Goal: Information Seeking & Learning: Learn about a topic

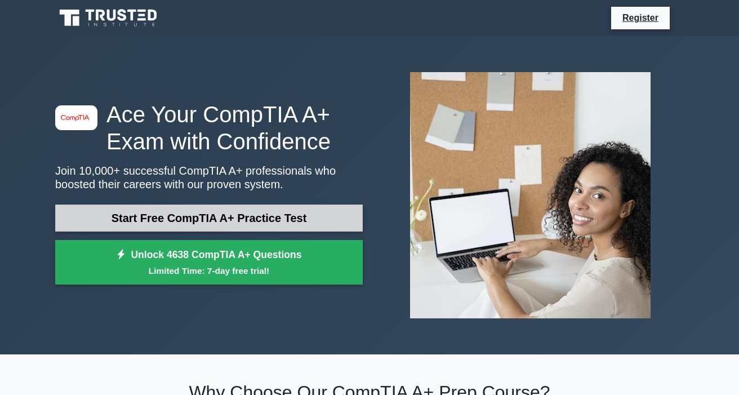
drag, startPoint x: 280, startPoint y: 219, endPoint x: 289, endPoint y: 216, distance: 8.9
click at [280, 219] on link "Start Free CompTIA A+ Practice Test" at bounding box center [209, 217] width 308 height 27
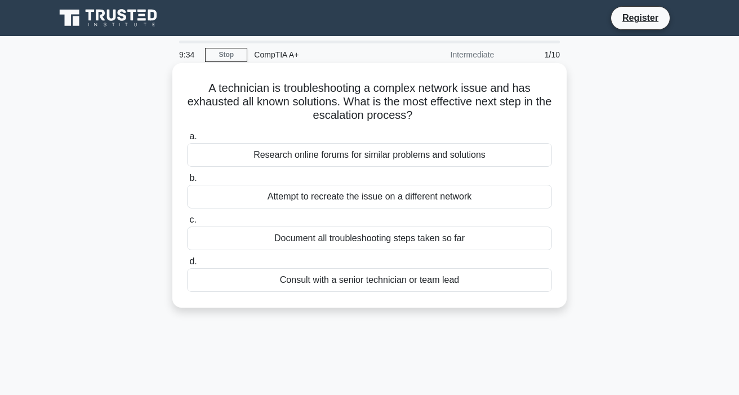
click at [470, 277] on div "Consult with a senior technician or team lead" at bounding box center [369, 280] width 365 height 24
click at [187, 265] on input "d. Consult with a senior technician or team lead" at bounding box center [187, 261] width 0 height 7
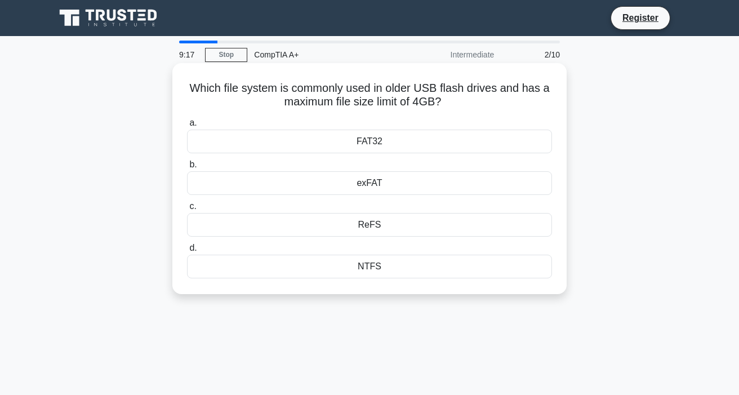
click at [476, 137] on div "FAT32" at bounding box center [369, 142] width 365 height 24
click at [187, 127] on input "a. FAT32" at bounding box center [187, 122] width 0 height 7
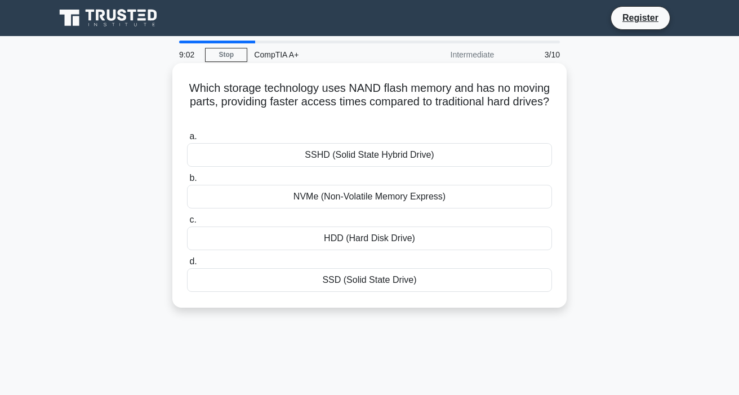
click at [474, 198] on div "NVMe (Non-Volatile Memory Express)" at bounding box center [369, 197] width 365 height 24
click at [187, 182] on input "b. NVMe (Non-Volatile Memory Express)" at bounding box center [187, 178] width 0 height 7
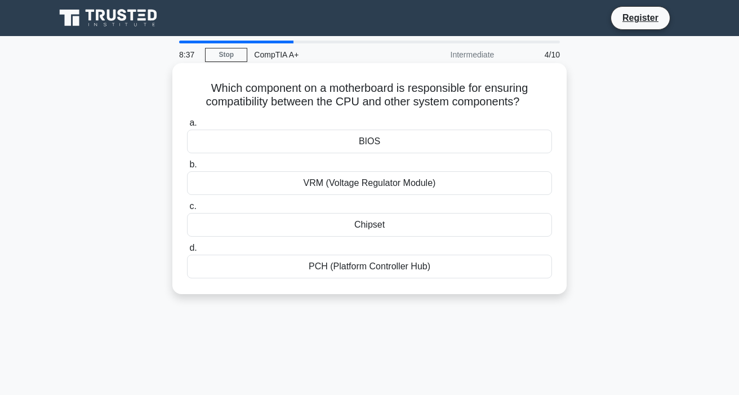
click at [502, 145] on div "BIOS" at bounding box center [369, 142] width 365 height 24
click at [187, 127] on input "a. BIOS" at bounding box center [187, 122] width 0 height 7
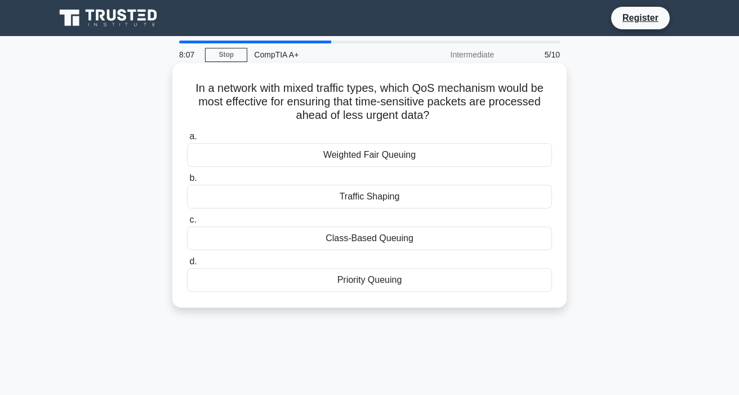
click at [499, 280] on div "Priority Queuing" at bounding box center [369, 280] width 365 height 24
click at [187, 265] on input "d. Priority Queuing" at bounding box center [187, 261] width 0 height 7
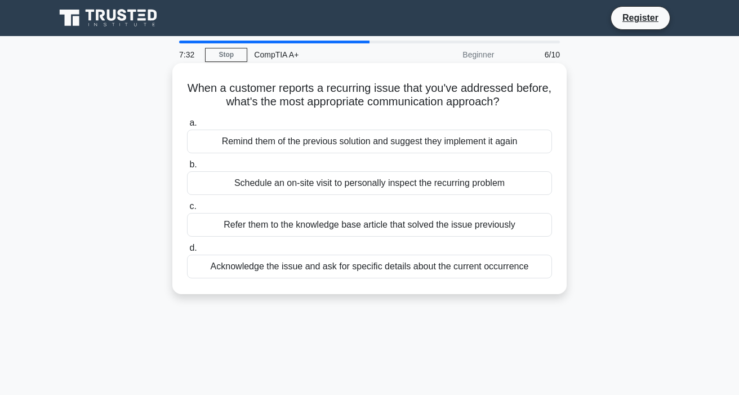
click at [514, 265] on div "Acknowledge the issue and ask for specific details about the current occurrence" at bounding box center [369, 267] width 365 height 24
click at [187, 252] on input "d. Acknowledge the issue and ask for specific details about the current occurre…" at bounding box center [187, 247] width 0 height 7
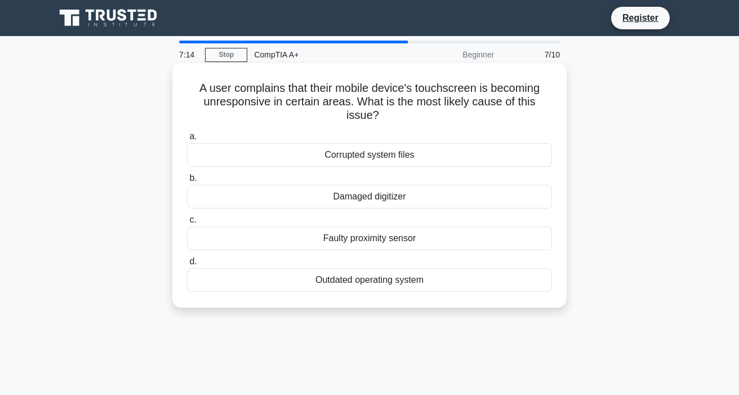
click at [504, 240] on div "Faulty proximity sensor" at bounding box center [369, 238] width 365 height 24
click at [187, 224] on input "c. Faulty proximity sensor" at bounding box center [187, 219] width 0 height 7
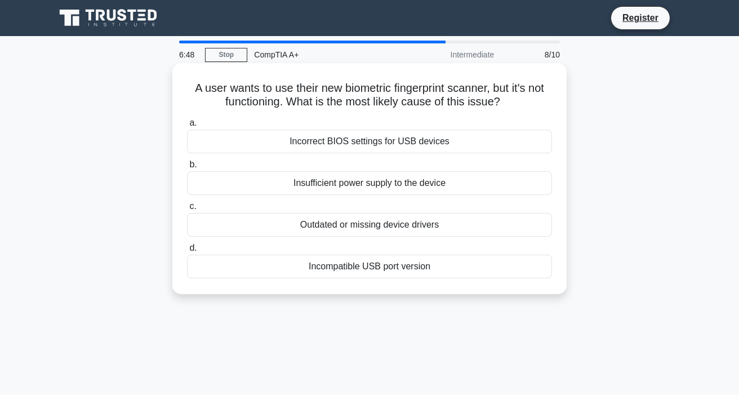
click at [477, 140] on div "Incorrect BIOS settings for USB devices" at bounding box center [369, 142] width 365 height 24
click at [187, 127] on input "a. Incorrect BIOS settings for USB devices" at bounding box center [187, 122] width 0 height 7
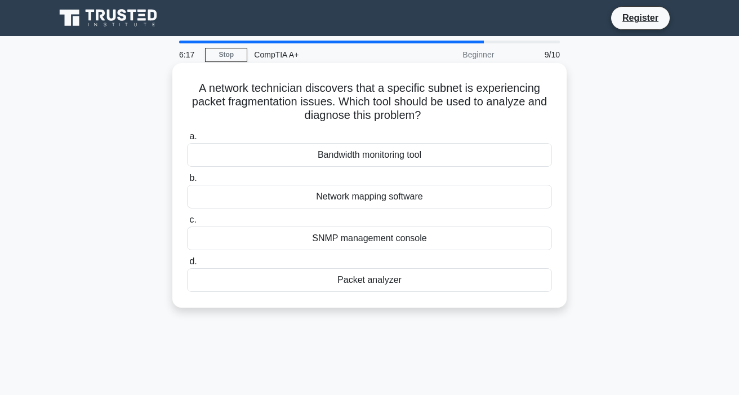
click at [480, 281] on div "Packet analyzer" at bounding box center [369, 280] width 365 height 24
click at [187, 265] on input "d. Packet analyzer" at bounding box center [187, 261] width 0 height 7
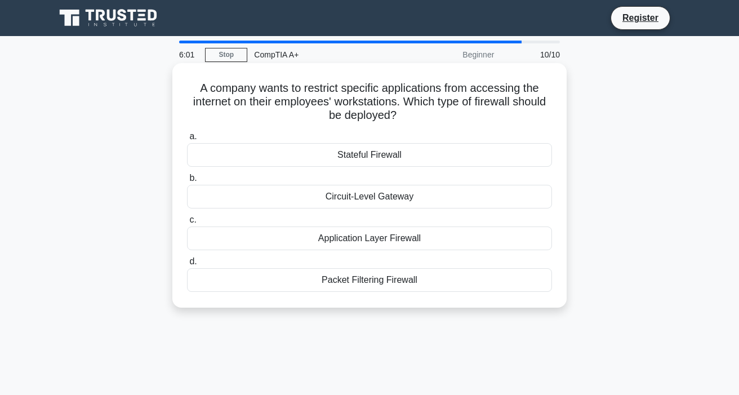
click at [493, 284] on div "Packet Filtering Firewall" at bounding box center [369, 280] width 365 height 24
click at [187, 265] on input "d. Packet Filtering Firewall" at bounding box center [187, 261] width 0 height 7
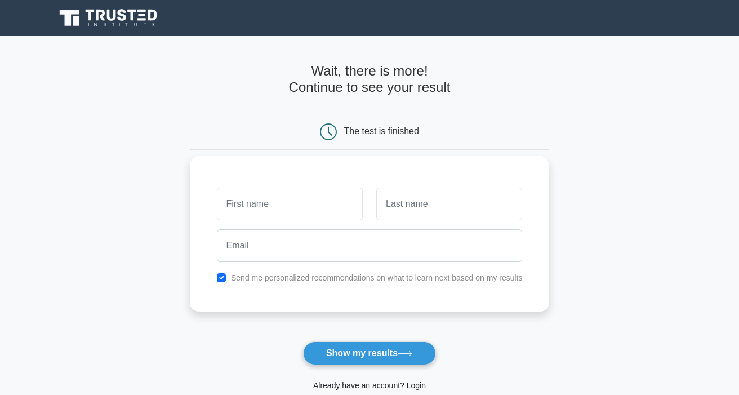
click at [343, 204] on input "text" at bounding box center [290, 204] width 146 height 33
type input "[PERSON_NAME]"
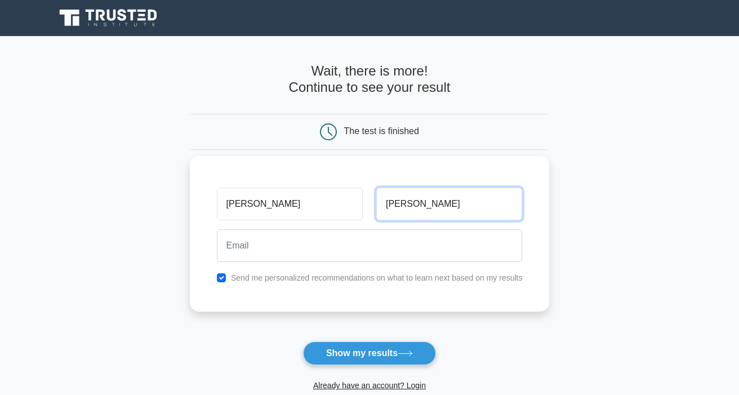
type input "dona"
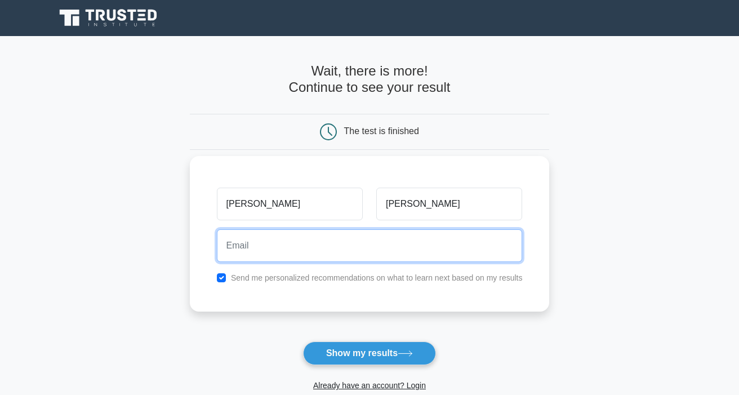
type input "e"
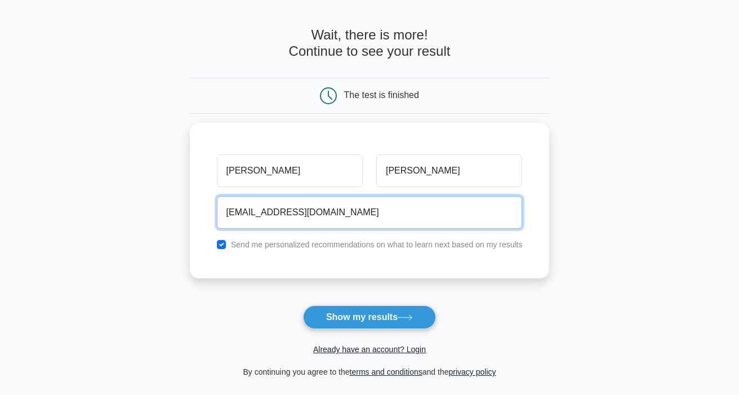
scroll to position [169, 0]
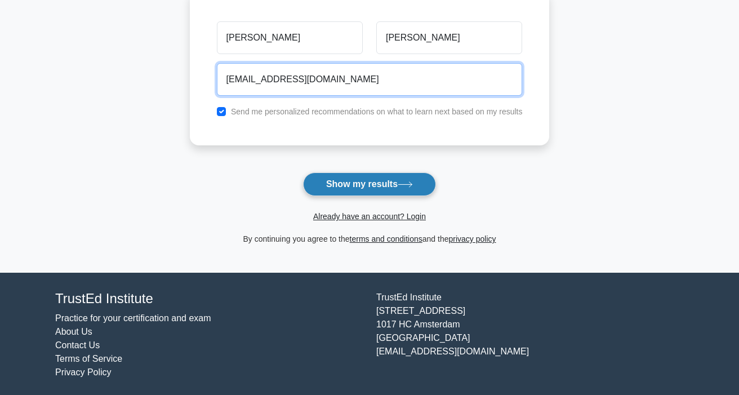
type input "misit@ogamicorp.ph"
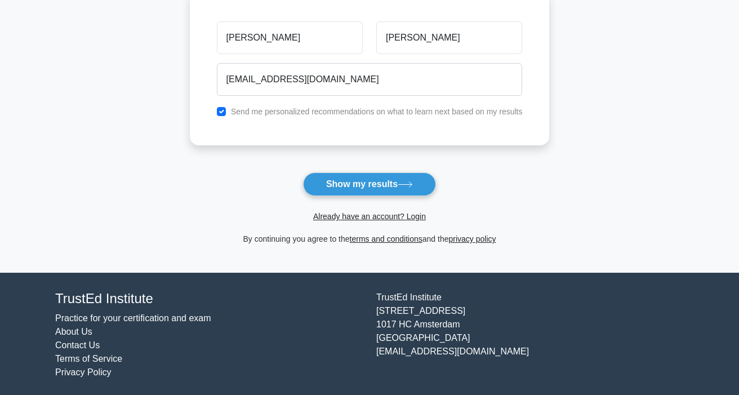
click at [390, 186] on button "Show my results" at bounding box center [369, 184] width 133 height 24
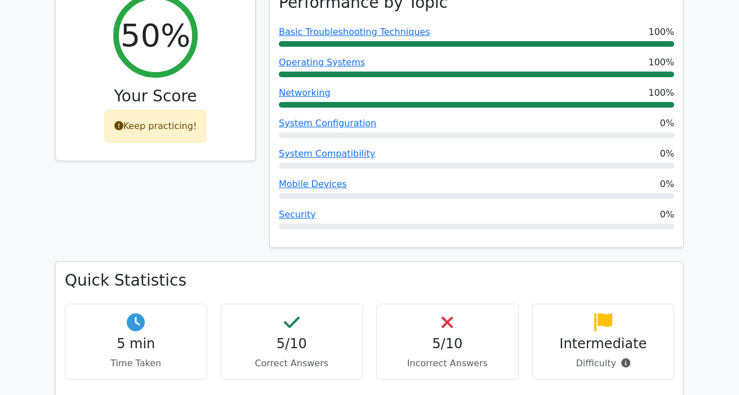
scroll to position [451, 0]
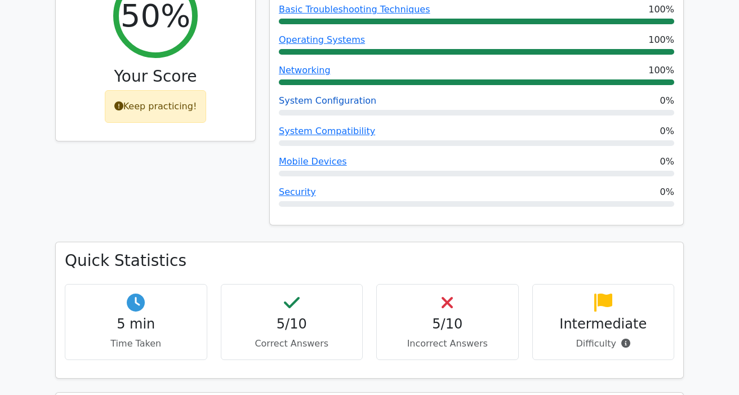
click at [326, 95] on link "System Configuration" at bounding box center [327, 100] width 97 height 11
click at [344, 126] on link "System Compatibility" at bounding box center [327, 131] width 96 height 11
click at [304, 156] on link "Mobile Devices" at bounding box center [313, 161] width 68 height 11
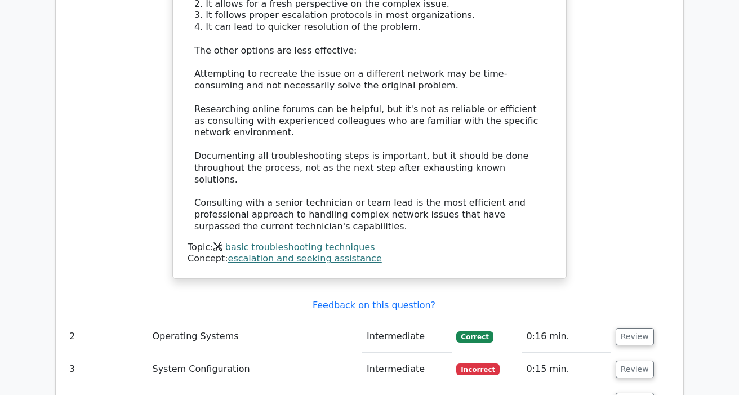
scroll to position [1337, 0]
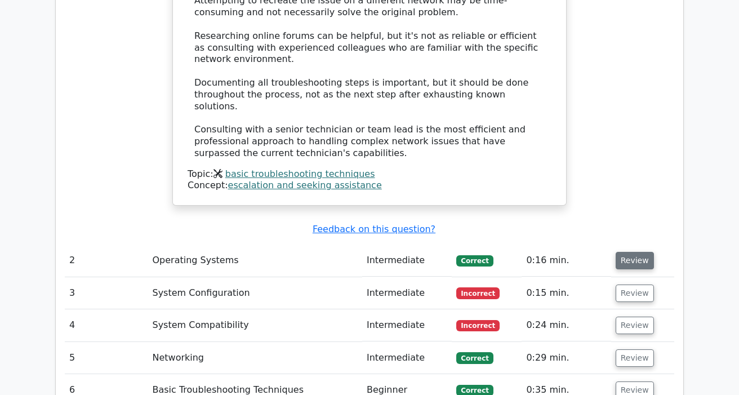
click at [644, 252] on button "Review" at bounding box center [635, 260] width 38 height 17
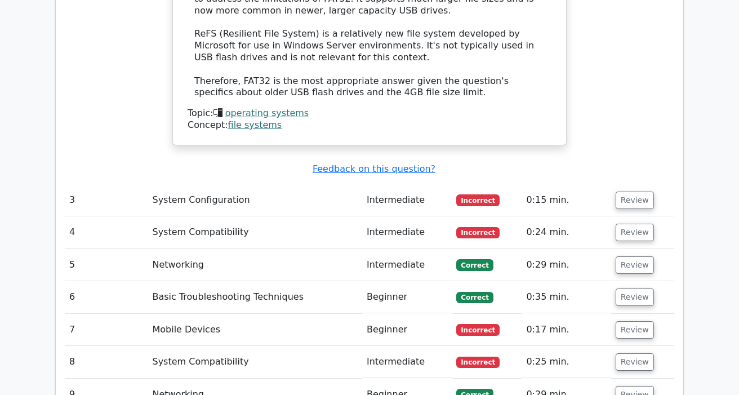
scroll to position [2126, 0]
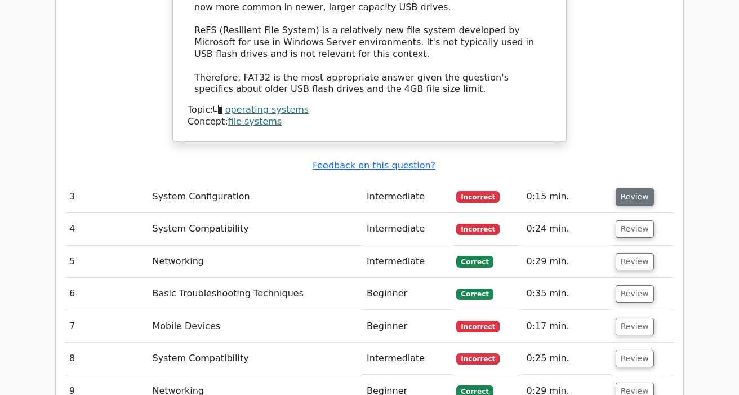
click at [634, 188] on button "Review" at bounding box center [635, 196] width 38 height 17
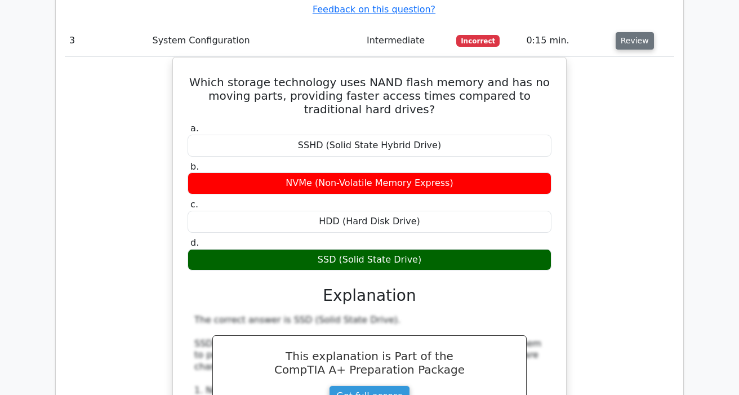
scroll to position [2294, 0]
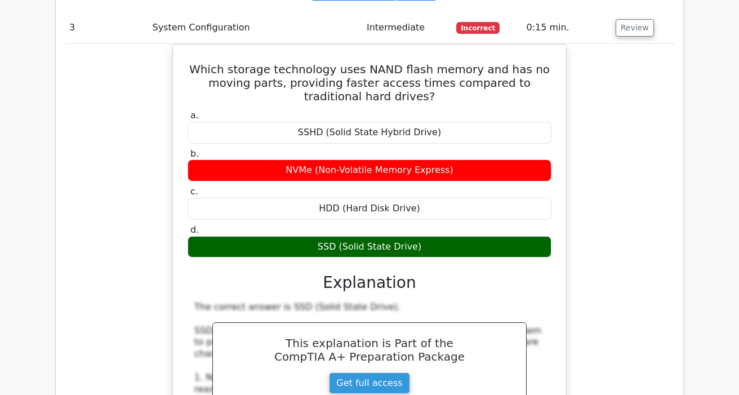
click at [604, 211] on div "Which storage technology uses NAND flash memory and has no moving parts, provid…" at bounding box center [369, 372] width 609 height 657
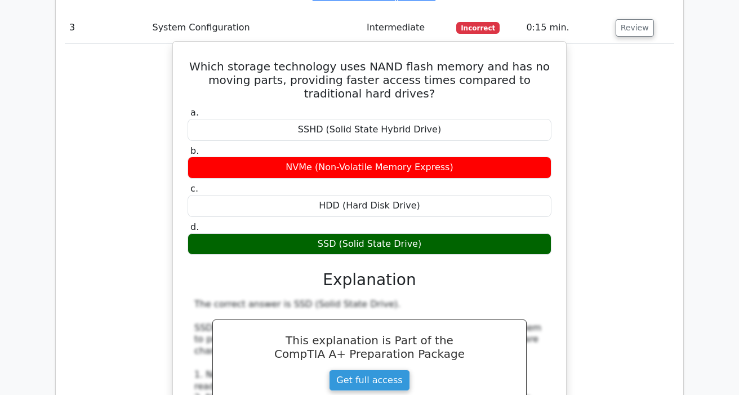
click at [522, 319] on div "This explanation is Part of the CompTIA A+ Preparation Package Get full access" at bounding box center [369, 362] width 314 height 86
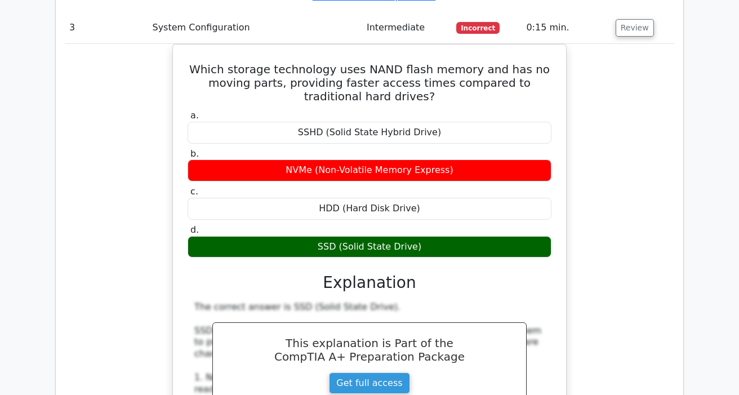
click at [129, 145] on div "Which storage technology uses NAND flash memory and has no moving parts, provid…" at bounding box center [369, 372] width 609 height 657
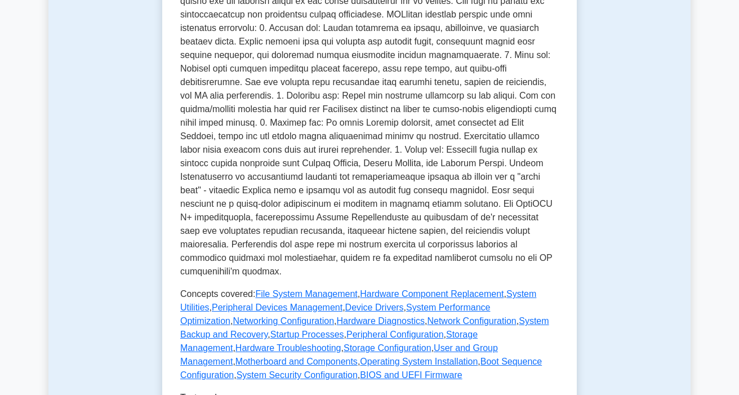
scroll to position [247, 0]
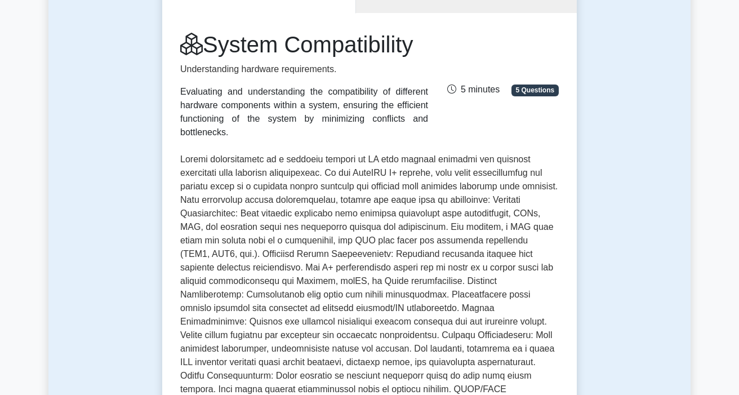
scroll to position [169, 0]
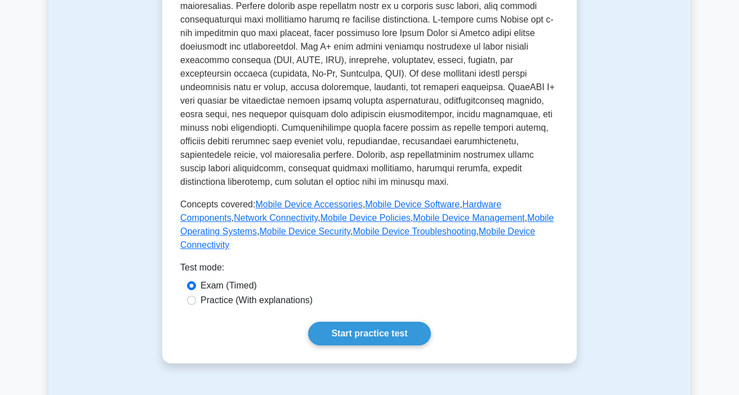
scroll to position [394, 0]
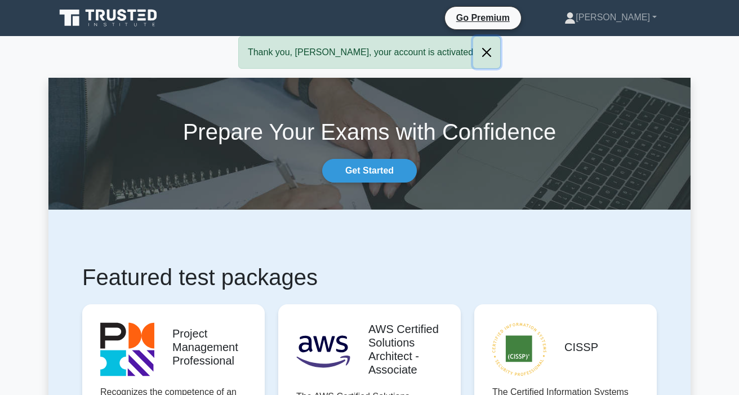
click at [473, 50] on button "Close" at bounding box center [486, 53] width 27 height 32
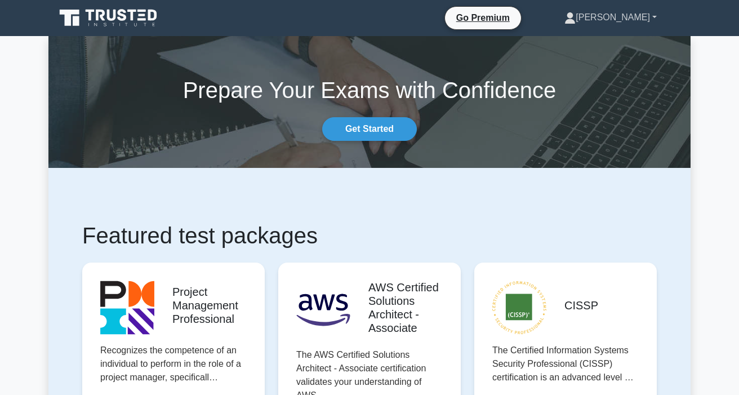
click at [657, 16] on link "[PERSON_NAME]" at bounding box center [610, 17] width 146 height 23
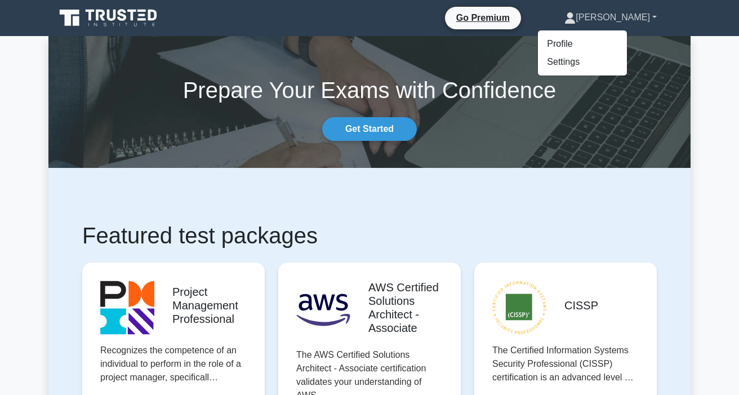
click at [657, 12] on link "[PERSON_NAME]" at bounding box center [610, 17] width 146 height 23
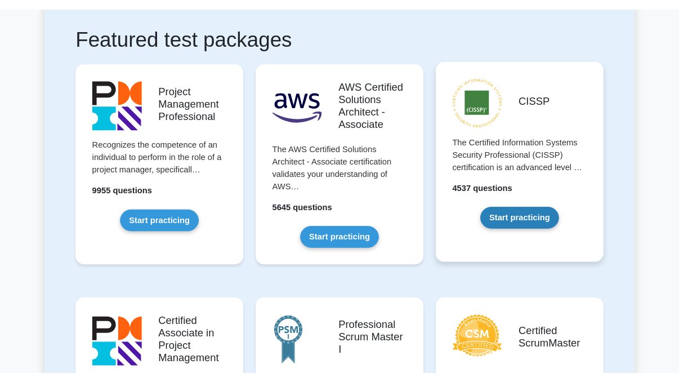
scroll to position [225, 0]
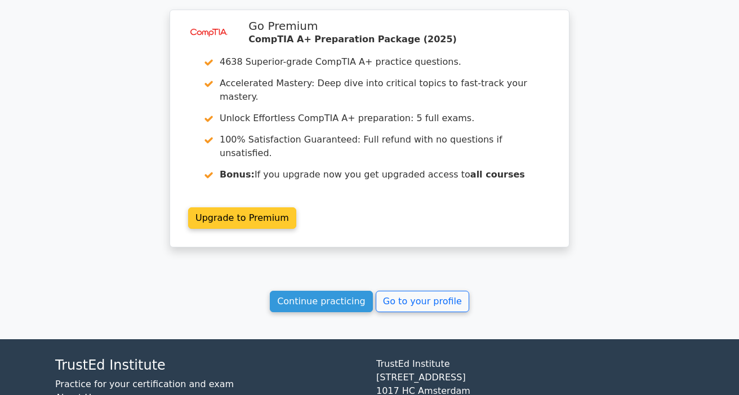
scroll to position [1943, 0]
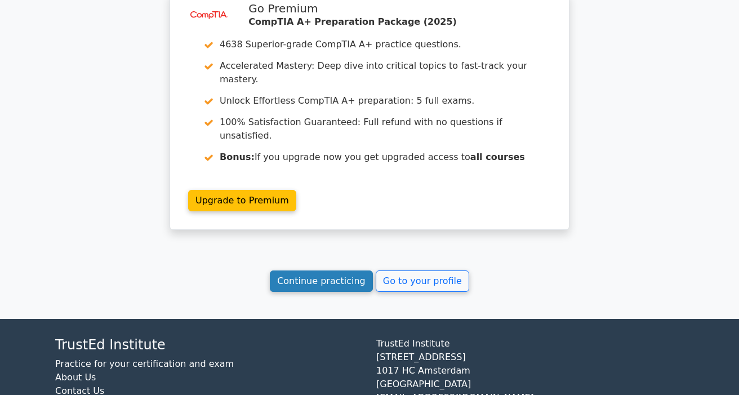
click at [326, 270] on link "Continue practicing" at bounding box center [321, 280] width 103 height 21
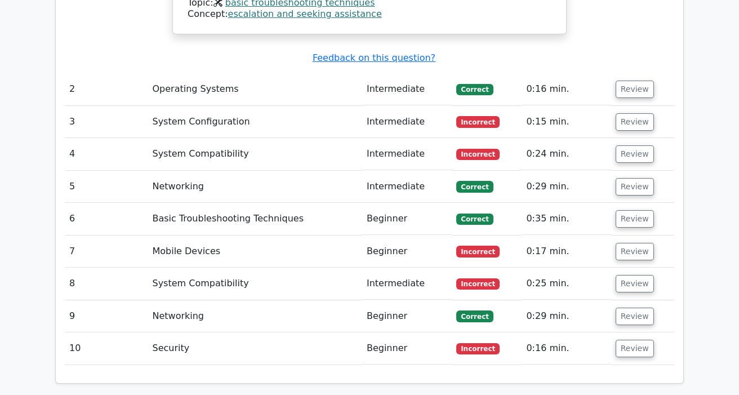
scroll to position [1492, 0]
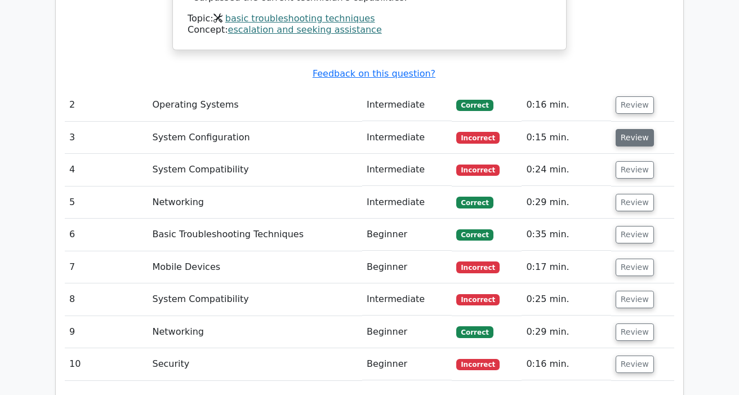
click at [630, 129] on button "Review" at bounding box center [635, 137] width 38 height 17
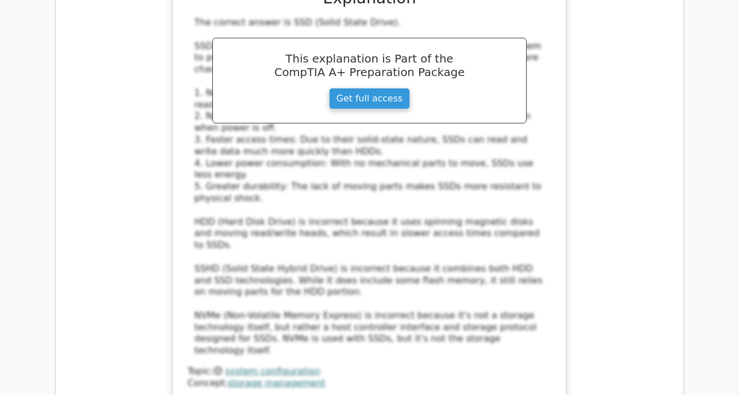
scroll to position [1999, 0]
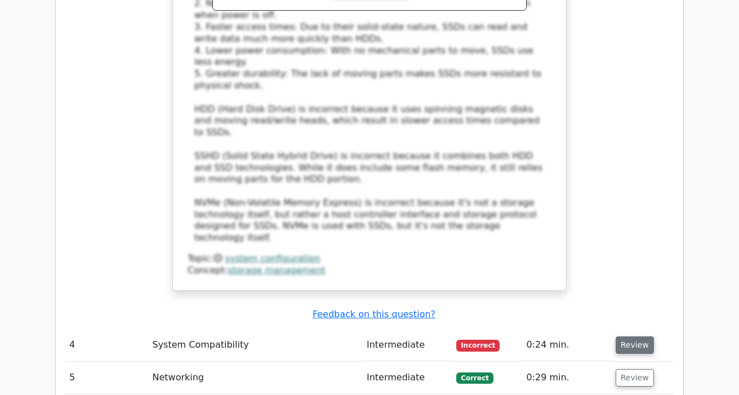
click at [630, 336] on button "Review" at bounding box center [635, 344] width 38 height 17
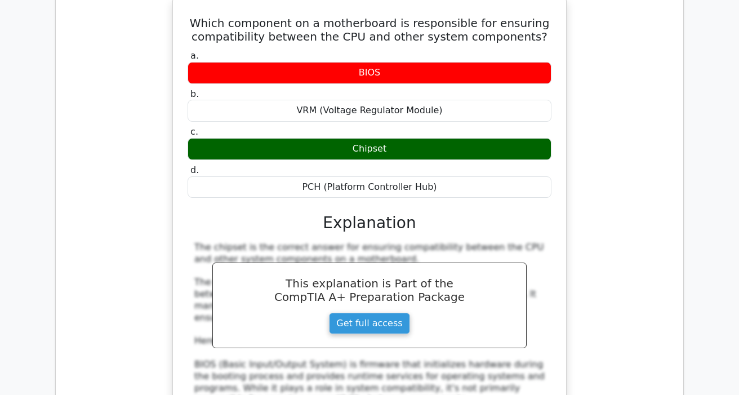
scroll to position [2394, 0]
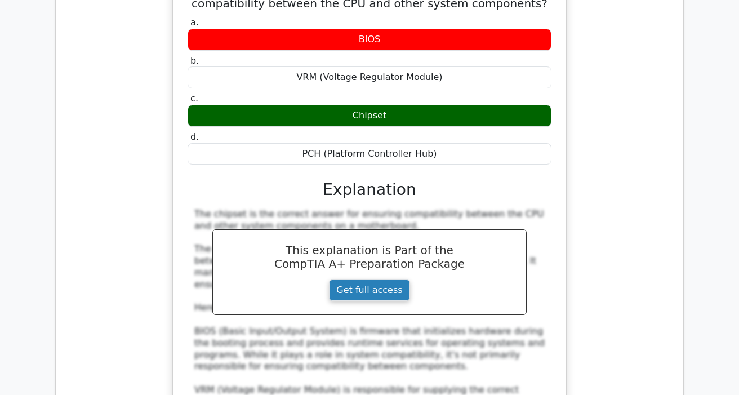
click at [385, 279] on link "Get full access" at bounding box center [369, 289] width 81 height 21
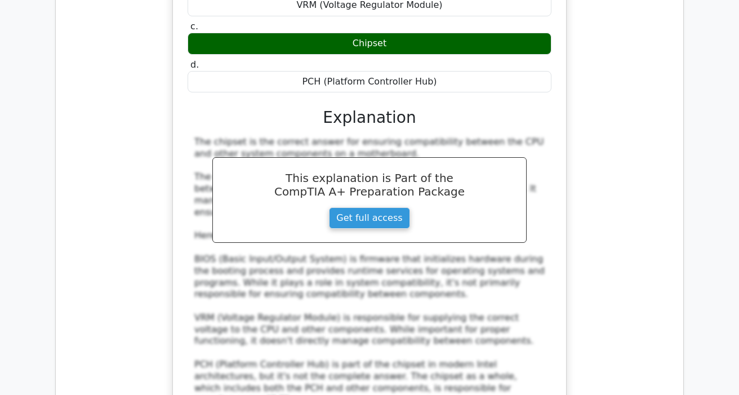
scroll to position [2675, 0]
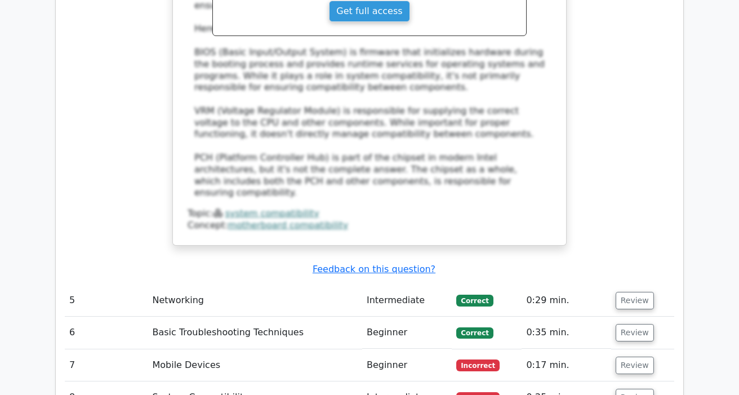
click at [625, 284] on td "Review" at bounding box center [642, 300] width 63 height 32
click at [628, 292] on button "Review" at bounding box center [635, 300] width 38 height 17
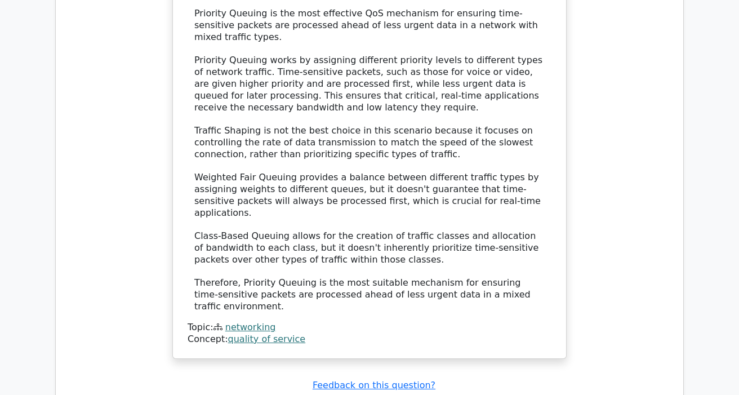
scroll to position [3295, 0]
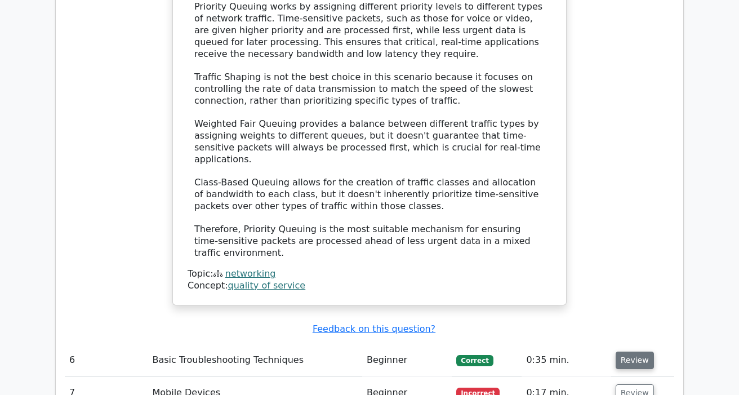
click at [631, 351] on button "Review" at bounding box center [635, 359] width 38 height 17
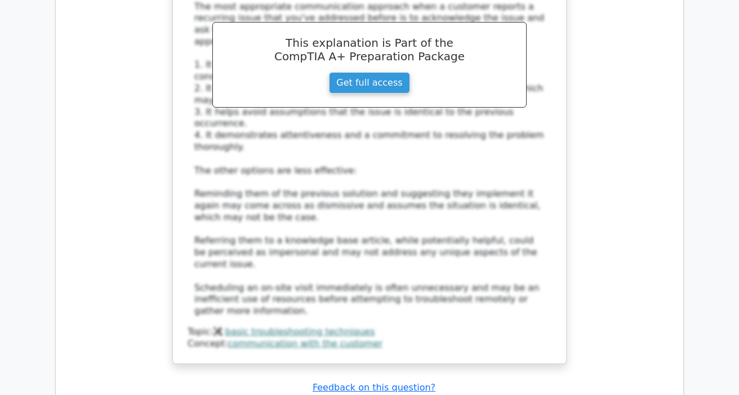
scroll to position [3971, 0]
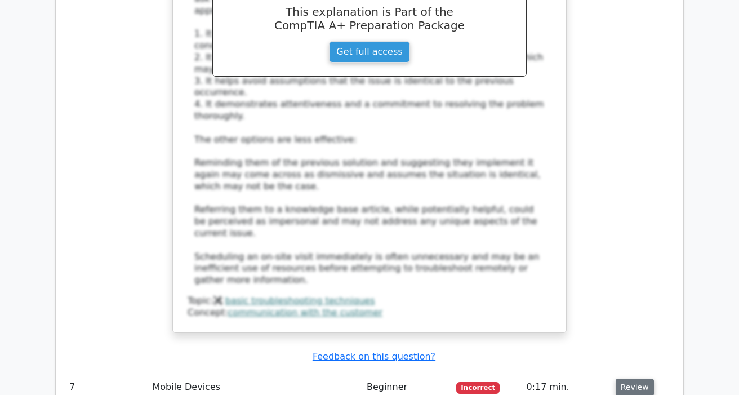
click at [629, 378] on button "Review" at bounding box center [635, 386] width 38 height 17
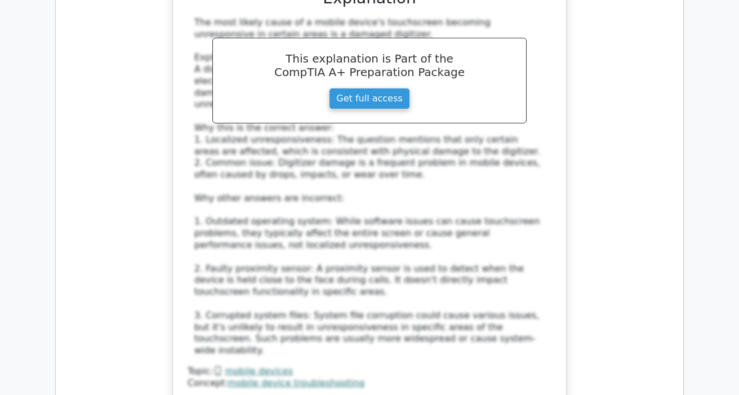
scroll to position [4646, 0]
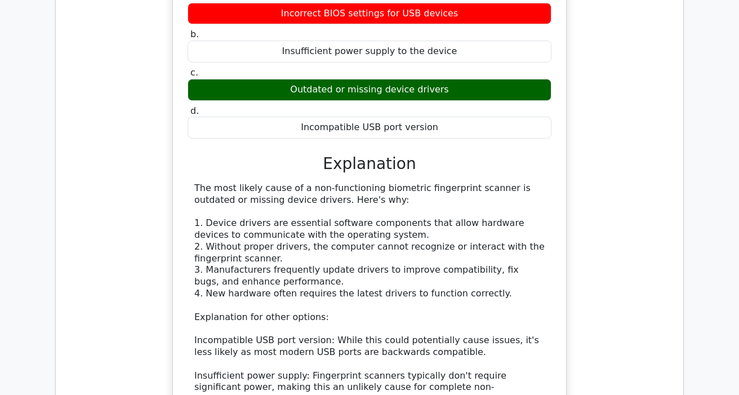
scroll to position [5266, 0]
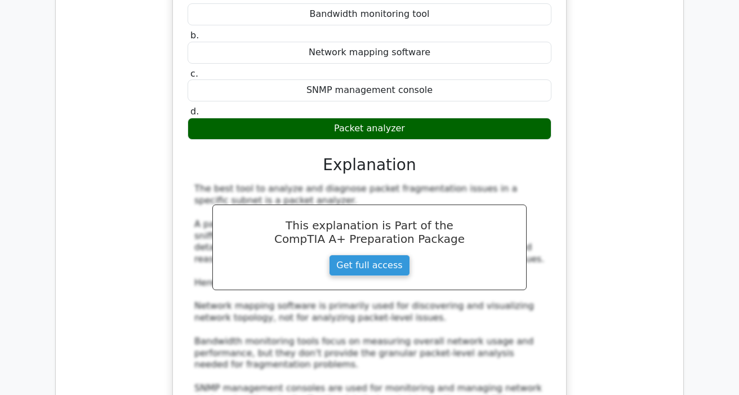
scroll to position [5942, 0]
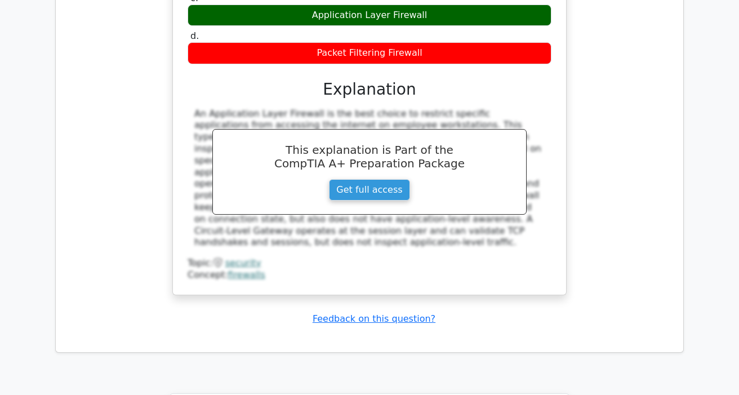
scroll to position [6615, 0]
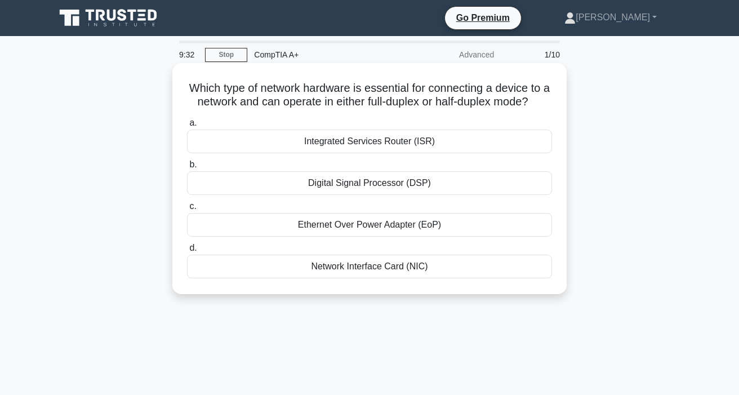
click at [488, 278] on div "Network Interface Card (NIC)" at bounding box center [369, 267] width 365 height 24
click at [187, 252] on input "d. Network Interface Card (NIC)" at bounding box center [187, 247] width 0 height 7
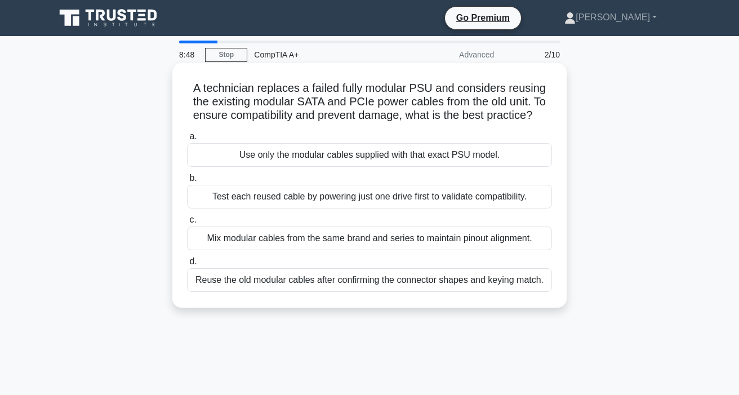
click at [500, 139] on label "a. Use only the modular cables supplied with that exact PSU model." at bounding box center [369, 148] width 365 height 37
click at [187, 139] on input "a. Use only the modular cables supplied with that exact PSU model." at bounding box center [187, 136] width 0 height 7
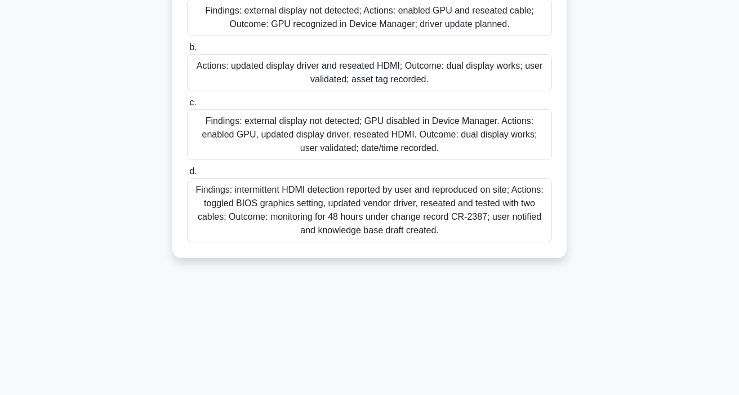
scroll to position [44, 0]
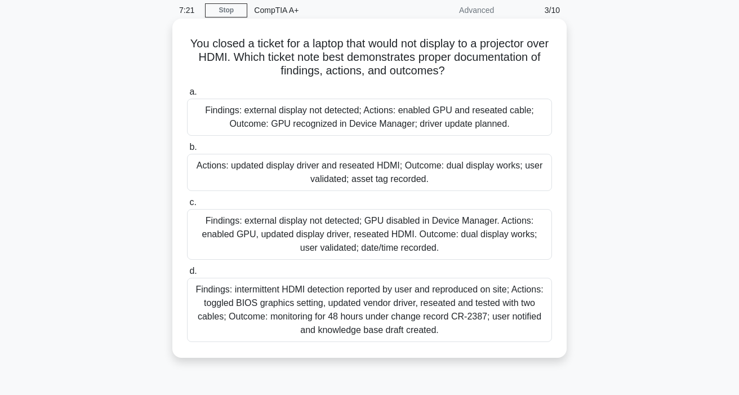
click at [482, 306] on div "Findings: intermittent HDMI detection reported by user and reproduced on site; …" at bounding box center [369, 310] width 365 height 64
click at [187, 275] on input "d. Findings: intermittent HDMI detection reported by user and reproduced on sit…" at bounding box center [187, 271] width 0 height 7
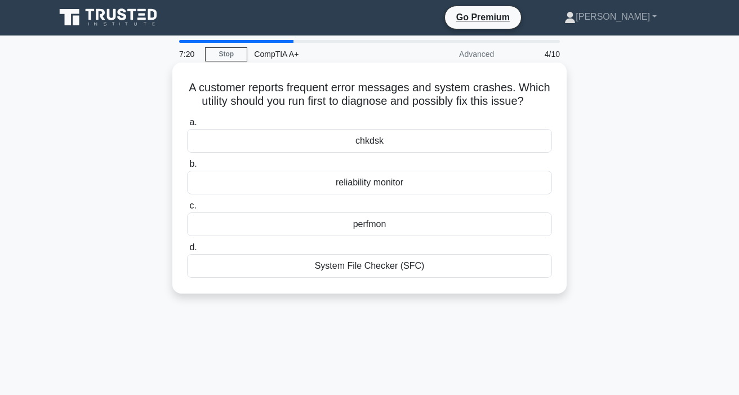
scroll to position [0, 0]
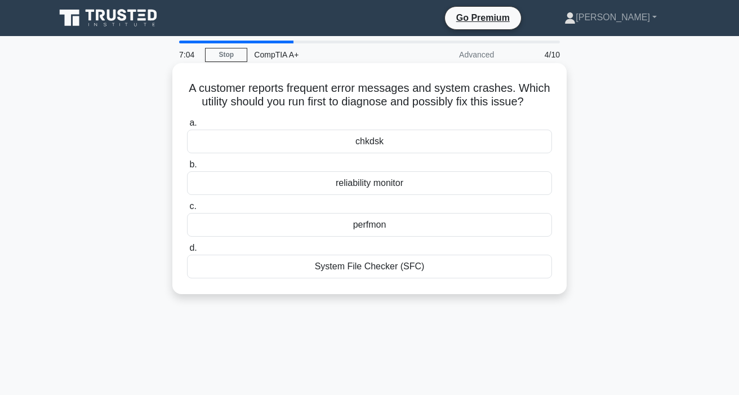
click at [498, 269] on div "System File Checker (SFC)" at bounding box center [369, 267] width 365 height 24
click at [187, 252] on input "d. System File Checker (SFC)" at bounding box center [187, 247] width 0 height 7
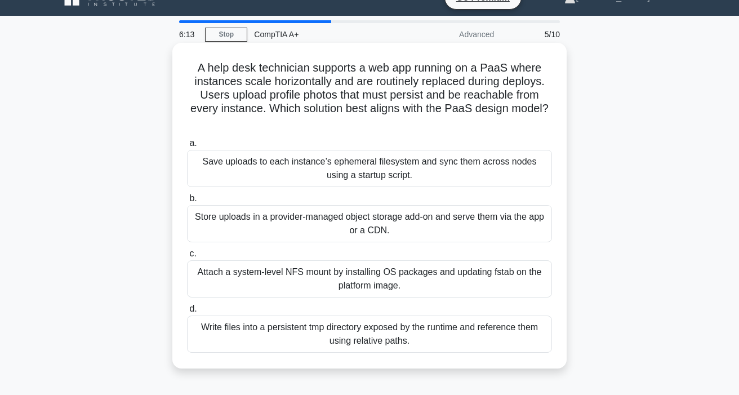
scroll to position [56, 0]
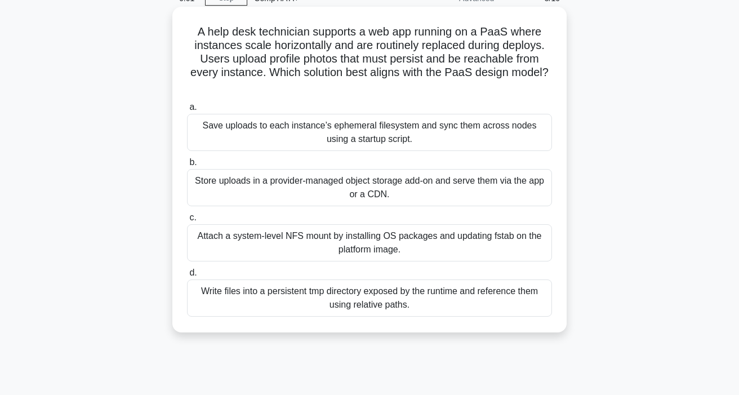
click at [455, 137] on div "Save uploads to each instance’s ephemeral filesystem and sync them across nodes…" at bounding box center [369, 132] width 365 height 37
click at [187, 111] on input "a. Save uploads to each instance’s ephemeral filesystem and sync them across no…" at bounding box center [187, 107] width 0 height 7
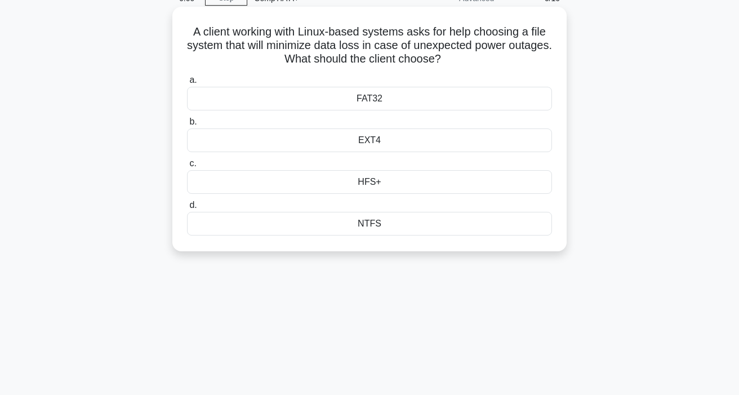
scroll to position [0, 0]
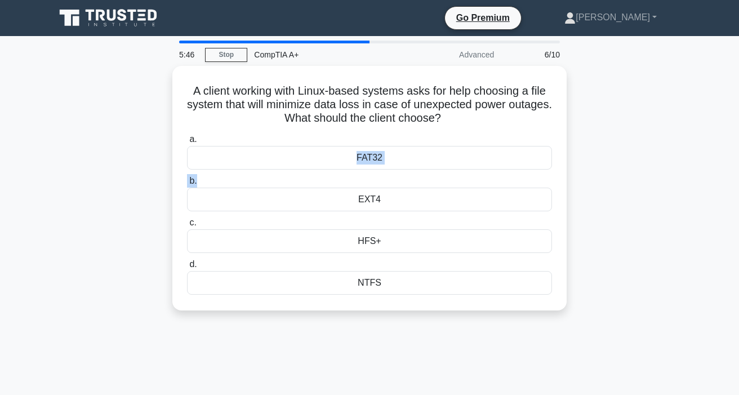
drag, startPoint x: 458, startPoint y: 137, endPoint x: 725, endPoint y: 176, distance: 269.8
click at [725, 176] on main "5:46 Stop CompTIA A+ Advanced 6/10 A client working with Linux-based systems as…" at bounding box center [369, 322] width 739 height 572
click at [725, 176] on main "5:45 Stop CompTIA A+ Advanced 6/10 A client working with Linux-based systems as…" at bounding box center [369, 322] width 739 height 572
drag, startPoint x: 491, startPoint y: 280, endPoint x: 632, endPoint y: 248, distance: 145.6
click at [632, 248] on div "A client working with Linux-based systems asks for help choosing a file system …" at bounding box center [369, 195] width 642 height 258
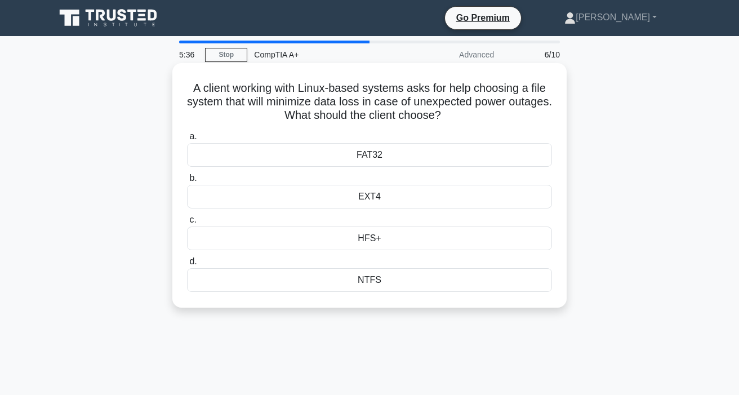
click at [467, 241] on div "HFS+" at bounding box center [369, 238] width 365 height 24
click at [187, 224] on input "c. HFS+" at bounding box center [187, 219] width 0 height 7
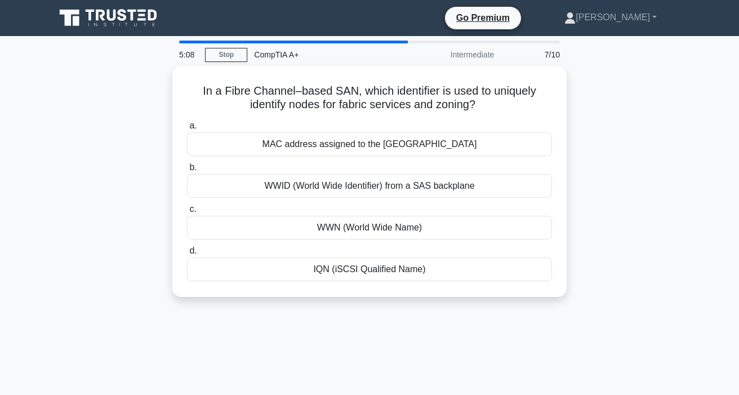
click at [608, 234] on div "In a Fibre Channel–based SAN, which identifier is used to uniquely identify nod…" at bounding box center [369, 188] width 642 height 244
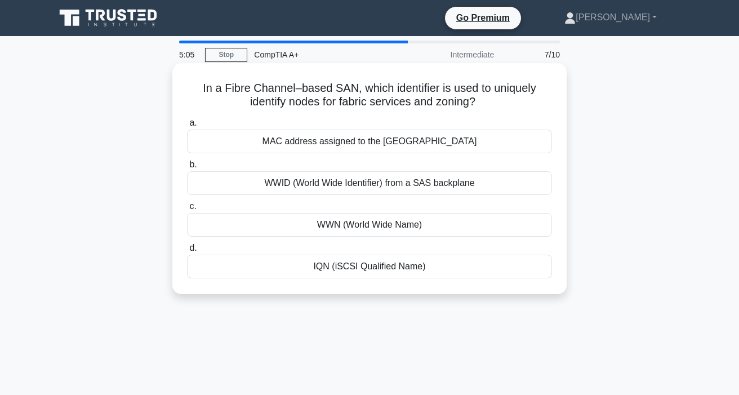
click at [488, 146] on div "MAC address assigned to the HBA port" at bounding box center [369, 142] width 365 height 24
click at [187, 127] on input "a. MAC address assigned to the HBA port" at bounding box center [187, 122] width 0 height 7
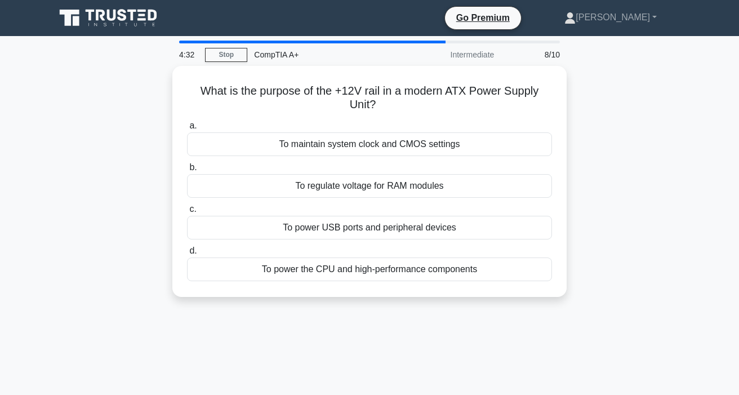
drag, startPoint x: 602, startPoint y: 182, endPoint x: 601, endPoint y: 188, distance: 6.3
click at [601, 188] on div "What is the purpose of the +12V rail in a modern ATX Power Supply Unit? .spinne…" at bounding box center [369, 188] width 642 height 244
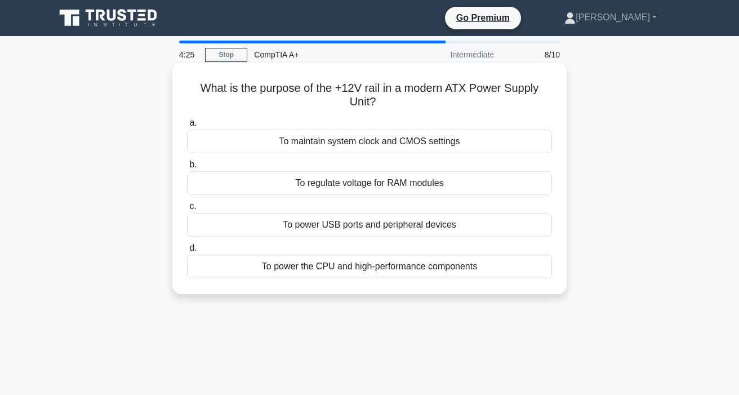
click at [506, 145] on div "To maintain system clock and CMOS settings" at bounding box center [369, 142] width 365 height 24
click at [187, 127] on input "a. To maintain system clock and CMOS settings" at bounding box center [187, 122] width 0 height 7
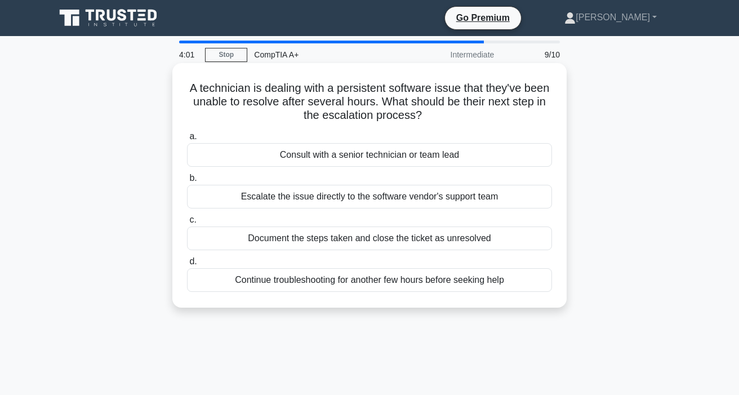
click at [513, 154] on div "Consult with a senior technician or team lead" at bounding box center [369, 155] width 365 height 24
click at [187, 140] on input "a. Consult with a senior technician or team lead" at bounding box center [187, 136] width 0 height 7
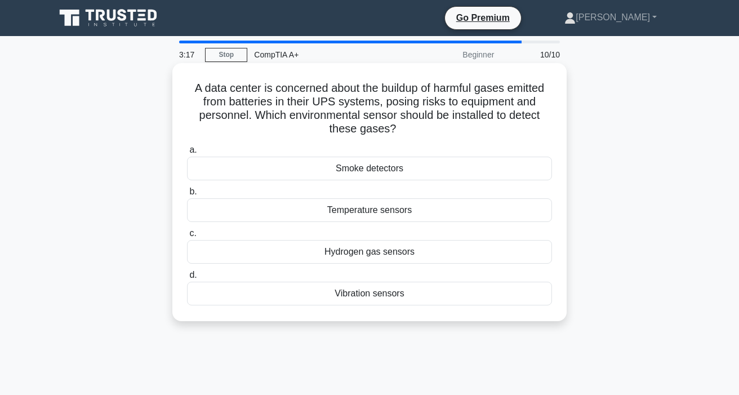
click at [465, 254] on div "Hydrogen gas sensors" at bounding box center [369, 252] width 365 height 24
click at [187, 237] on input "c. Hydrogen gas sensors" at bounding box center [187, 233] width 0 height 7
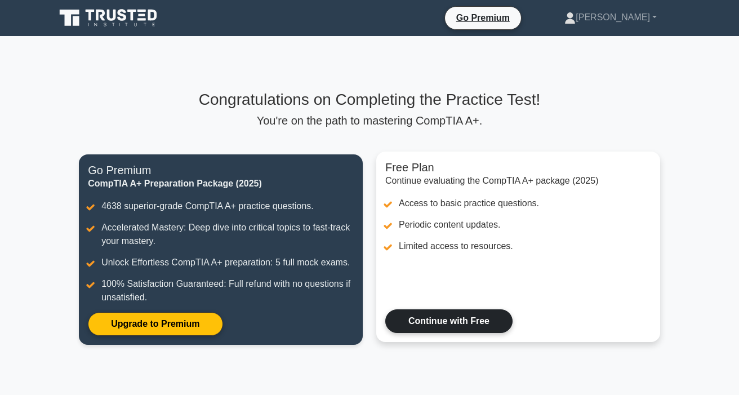
click at [475, 321] on link "Continue with Free" at bounding box center [448, 321] width 127 height 24
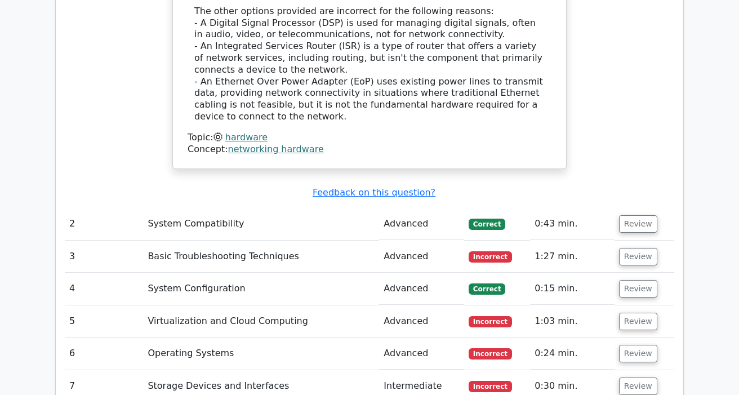
scroll to position [1352, 0]
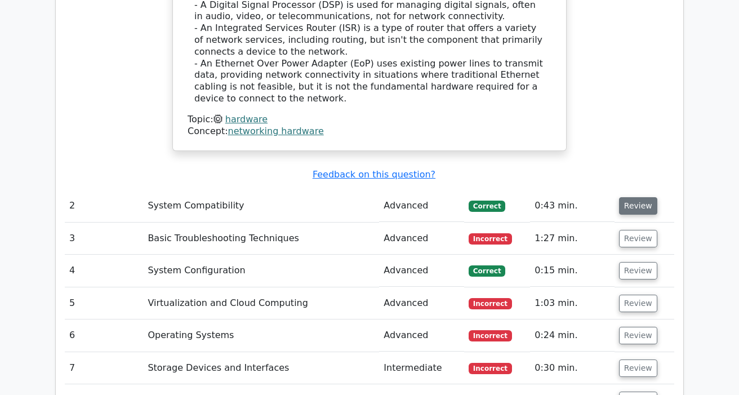
click at [626, 197] on button "Review" at bounding box center [638, 205] width 38 height 17
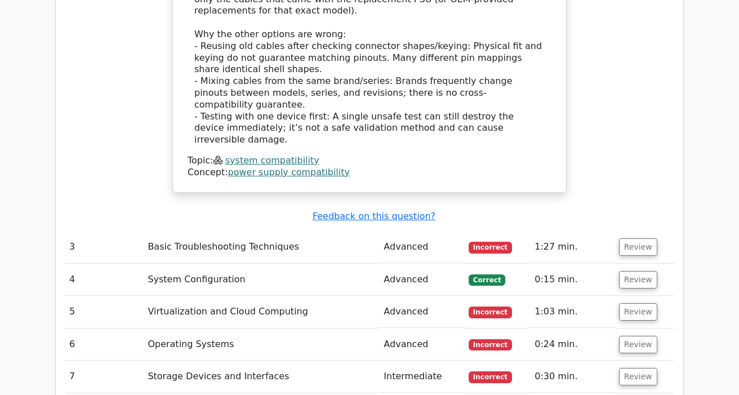
scroll to position [1971, 0]
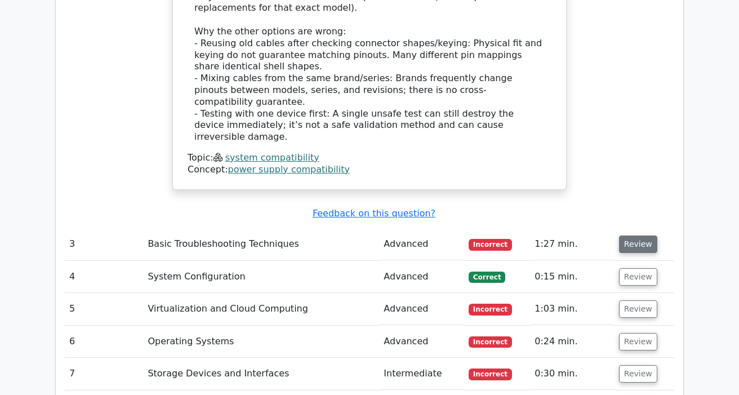
click at [643, 235] on button "Review" at bounding box center [638, 243] width 38 height 17
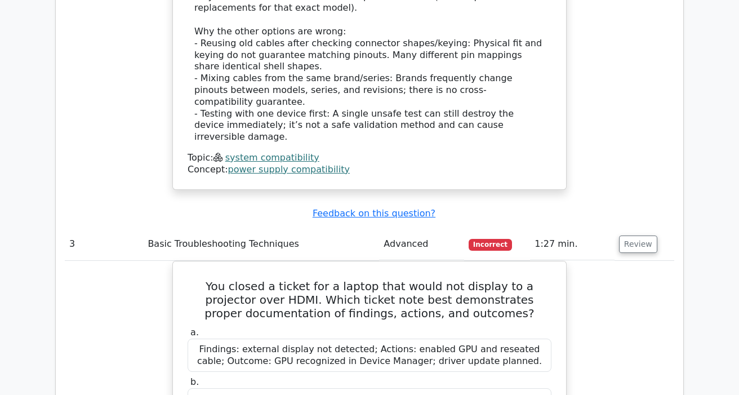
drag, startPoint x: 643, startPoint y: 98, endPoint x: 652, endPoint y: 162, distance: 64.3
click at [650, 162] on tbody "1 Hardware Advanced Correct 0:28 min. Review" at bounding box center [369, 54] width 609 height 2162
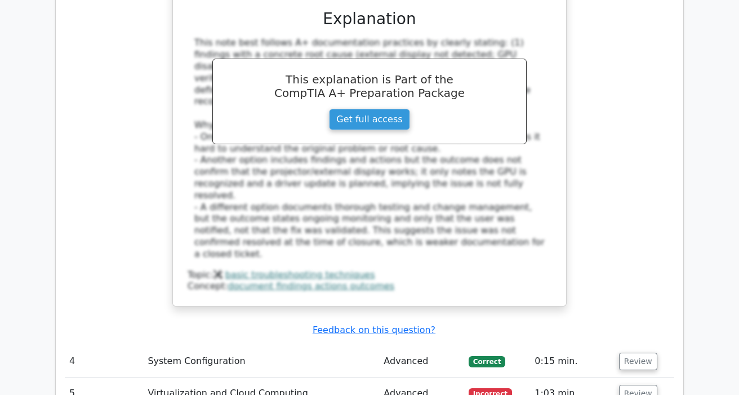
scroll to position [2534, 0]
click at [644, 352] on button "Review" at bounding box center [638, 360] width 38 height 17
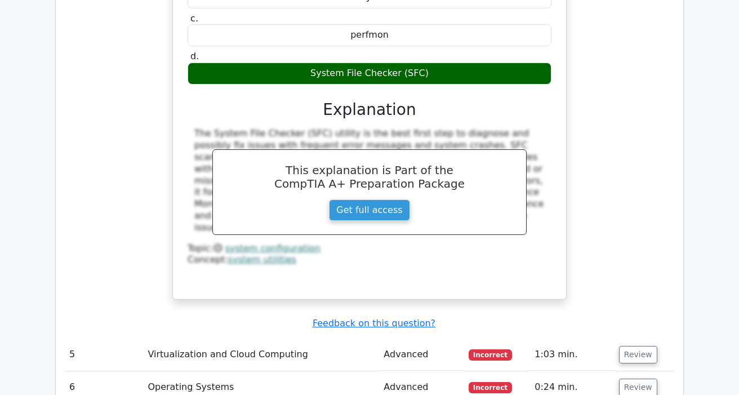
scroll to position [3041, 0]
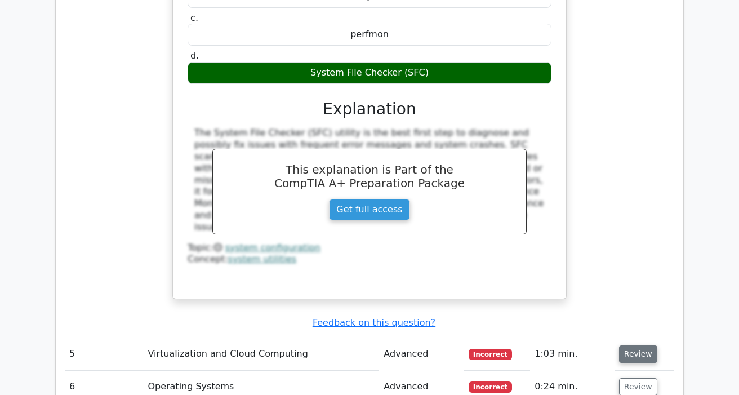
click at [640, 345] on button "Review" at bounding box center [638, 353] width 38 height 17
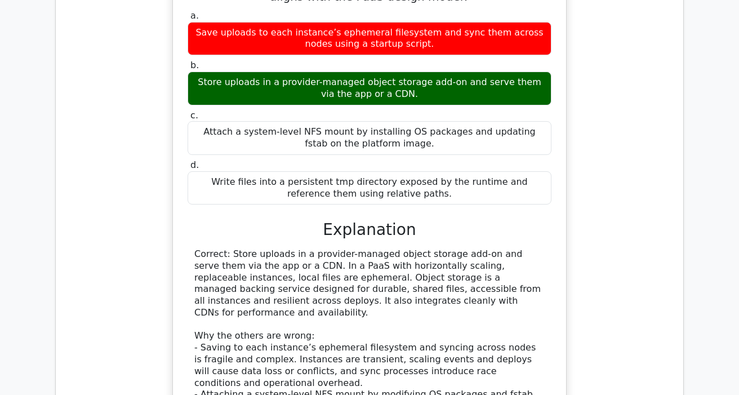
scroll to position [3661, 0]
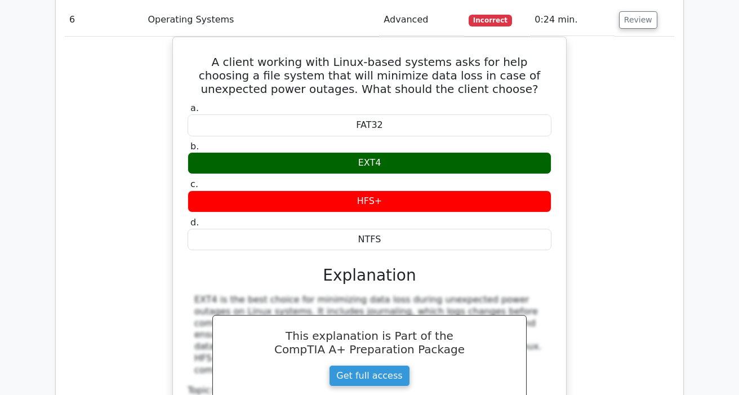
scroll to position [4111, 0]
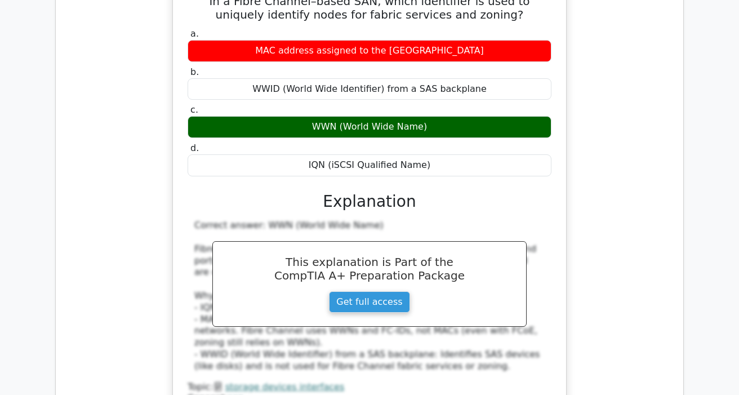
scroll to position [4618, 0]
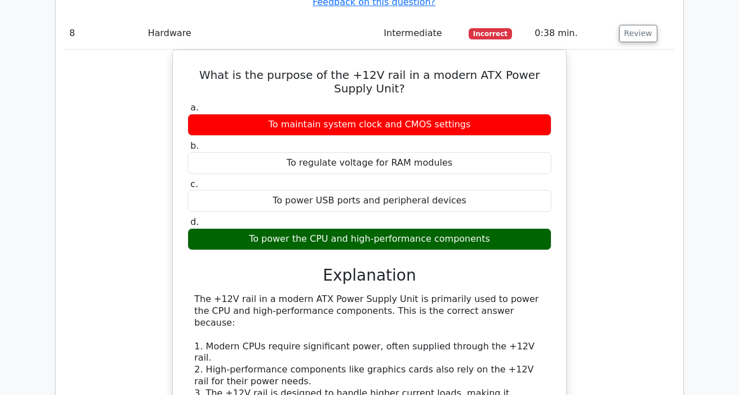
scroll to position [5238, 0]
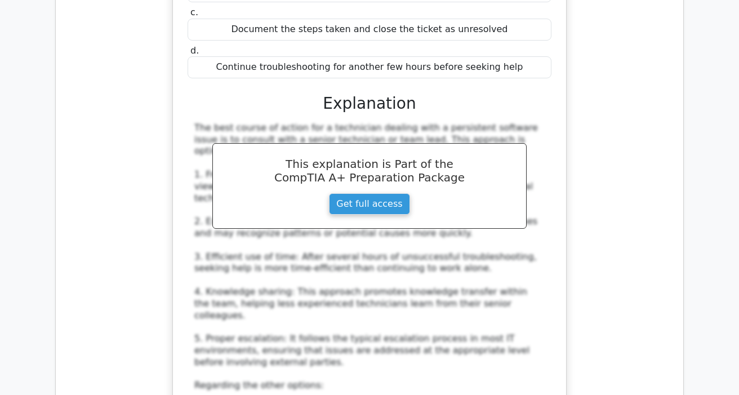
scroll to position [5970, 0]
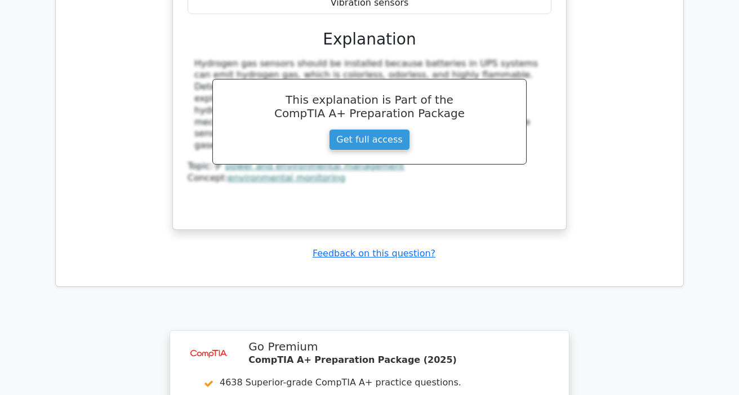
scroll to position [6758, 0]
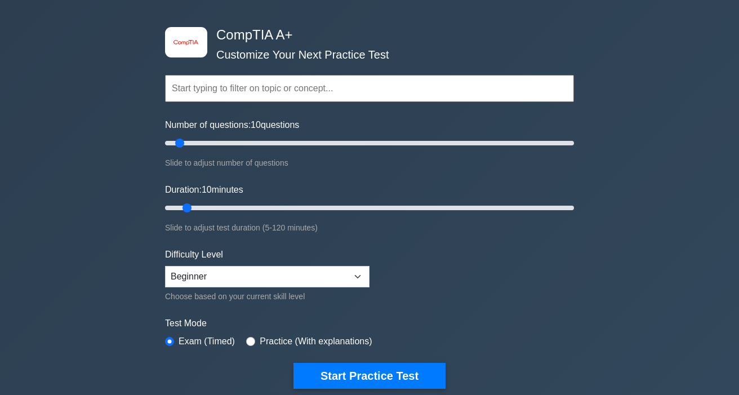
scroll to position [56, 0]
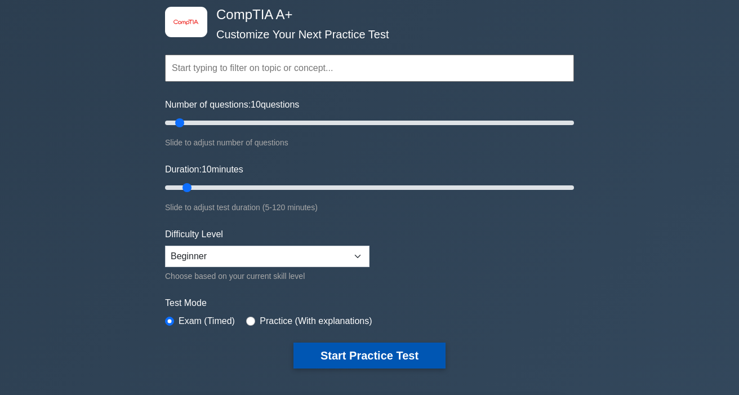
drag, startPoint x: 393, startPoint y: 350, endPoint x: 400, endPoint y: 342, distance: 10.8
click at [393, 349] on button "Start Practice Test" at bounding box center [369, 355] width 152 height 26
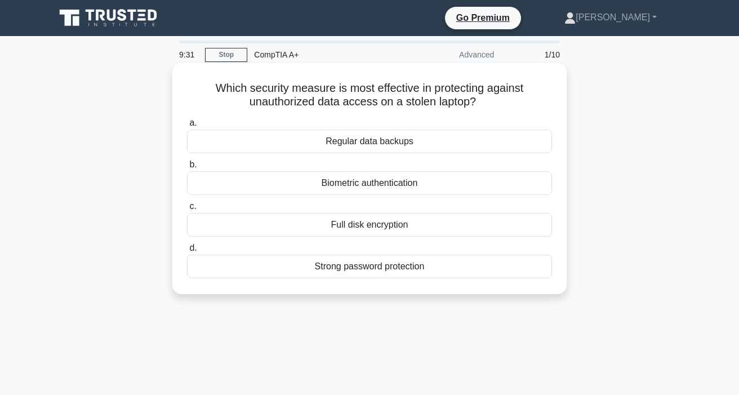
click at [466, 224] on div "Full disk encryption" at bounding box center [369, 225] width 365 height 24
click at [187, 210] on input "c. Full disk encryption" at bounding box center [187, 206] width 0 height 7
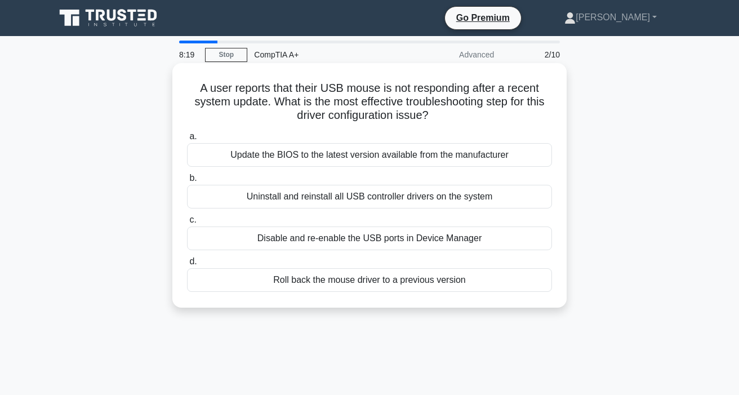
click at [496, 193] on div "Uninstall and reinstall all USB controller drivers on the system" at bounding box center [369, 197] width 365 height 24
click at [187, 182] on input "b. Uninstall and reinstall all USB controller drivers on the system" at bounding box center [187, 178] width 0 height 7
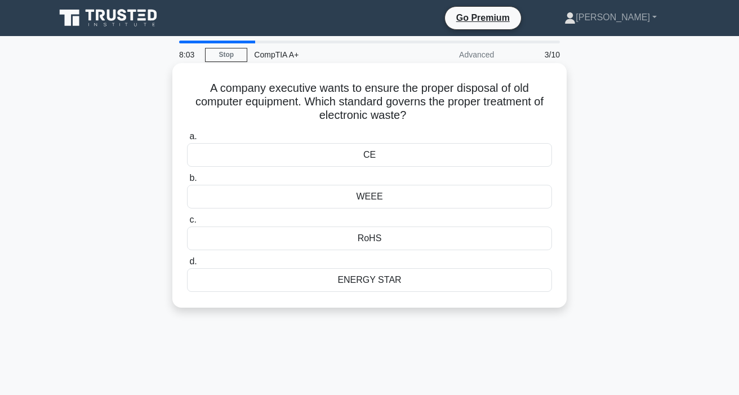
click at [475, 201] on div "WEEE" at bounding box center [369, 197] width 365 height 24
click at [187, 182] on input "b. WEEE" at bounding box center [187, 178] width 0 height 7
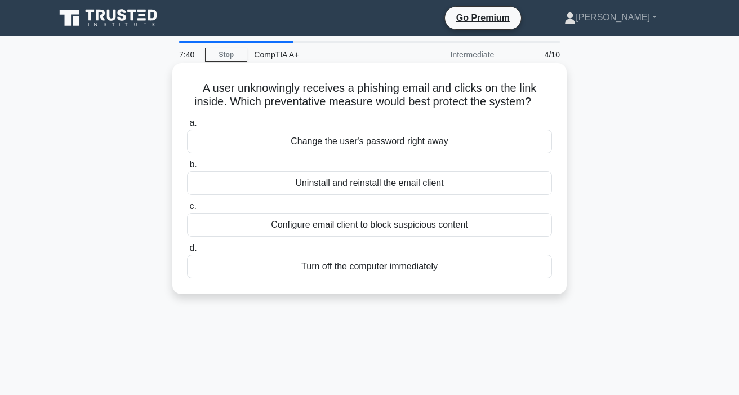
click at [482, 141] on div "Change the user's password right away" at bounding box center [369, 142] width 365 height 24
click at [187, 127] on input "a. Change the user's password right away" at bounding box center [187, 122] width 0 height 7
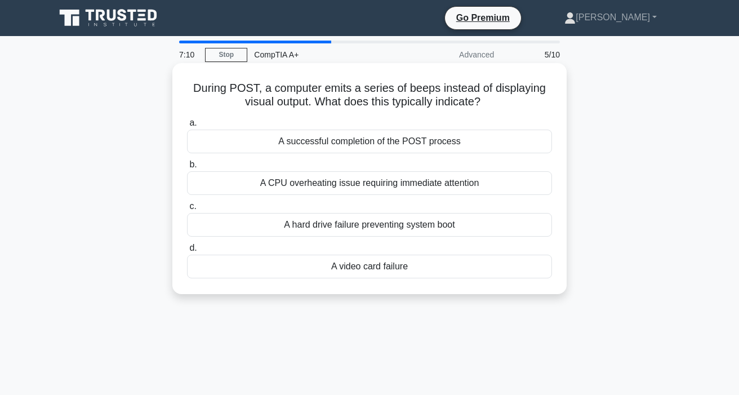
click at [493, 263] on div "A video card failure" at bounding box center [369, 267] width 365 height 24
click at [187, 252] on input "d. A video card failure" at bounding box center [187, 247] width 0 height 7
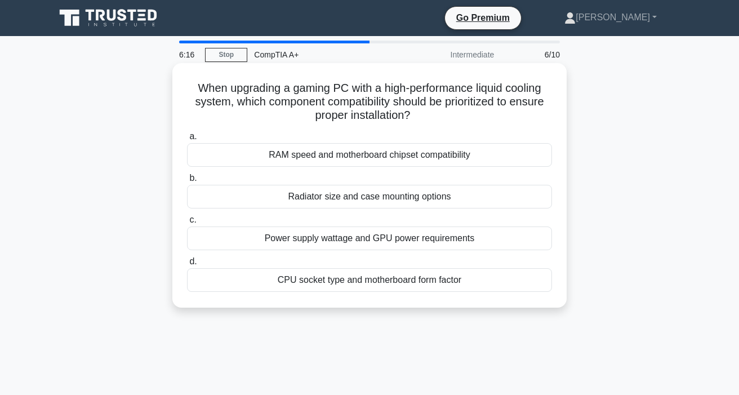
click at [484, 275] on div "CPU socket type and motherboard form factor" at bounding box center [369, 280] width 365 height 24
click at [187, 265] on input "d. CPU socket type and motherboard form factor" at bounding box center [187, 261] width 0 height 7
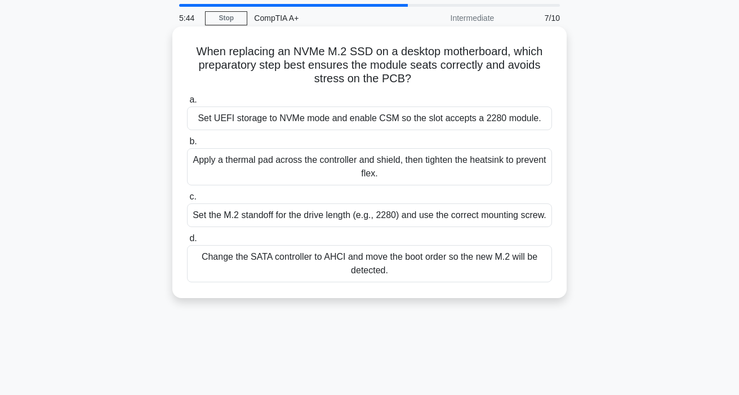
scroll to position [56, 0]
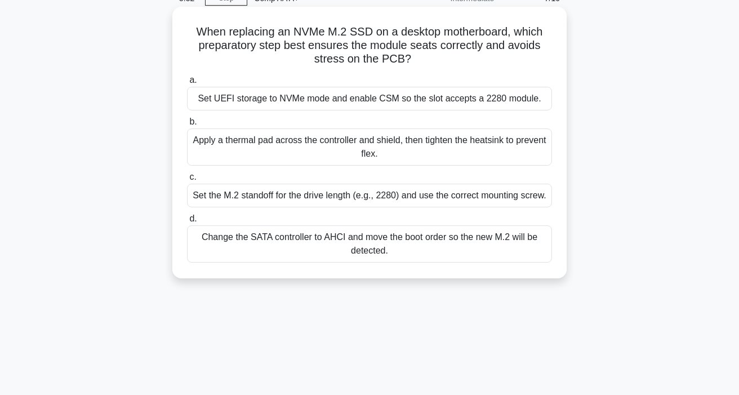
click at [464, 248] on div "Change the SATA controller to AHCI and move the boot order so the new M.2 will …" at bounding box center [369, 243] width 365 height 37
click at [187, 222] on input "d. Change the SATA controller to AHCI and move the boot order so the new M.2 wi…" at bounding box center [187, 218] width 0 height 7
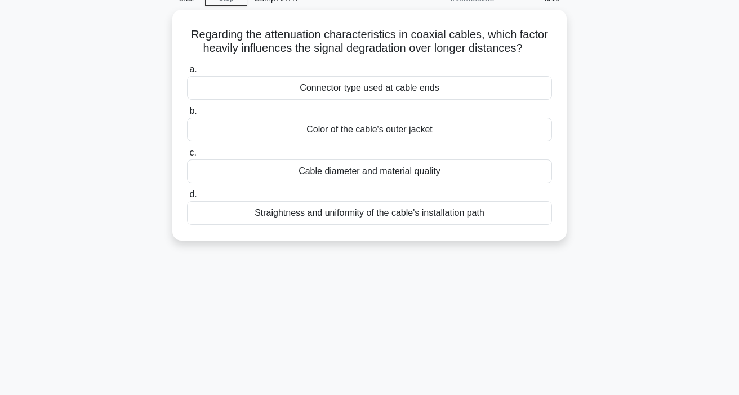
scroll to position [0, 0]
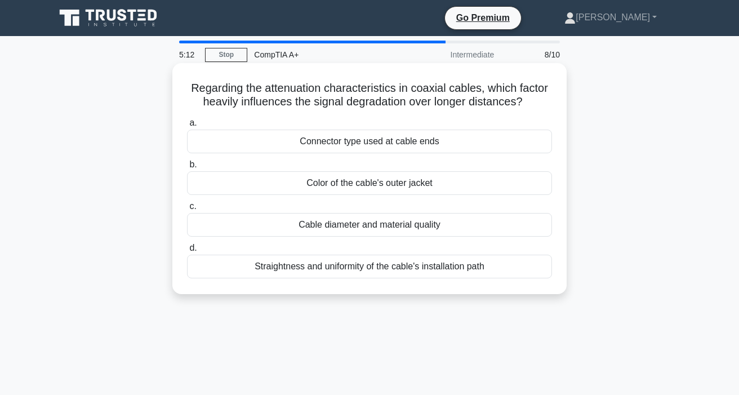
click at [501, 144] on div "Connector type used at cable ends" at bounding box center [369, 142] width 365 height 24
click at [187, 127] on input "a. Connector type used at cable ends" at bounding box center [187, 122] width 0 height 7
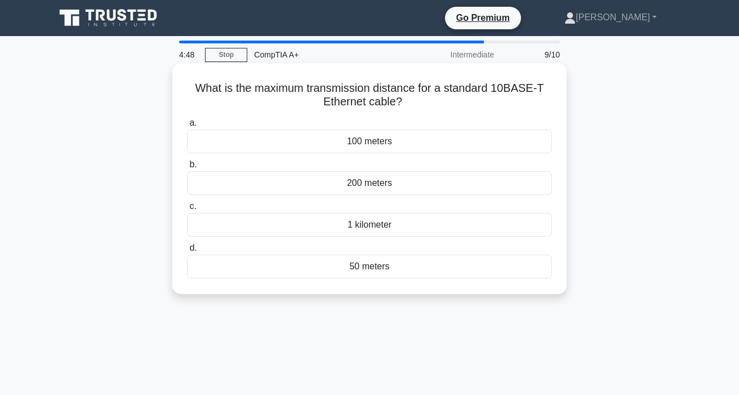
click at [517, 145] on div "100 meters" at bounding box center [369, 142] width 365 height 24
click at [187, 127] on input "a. 100 meters" at bounding box center [187, 122] width 0 height 7
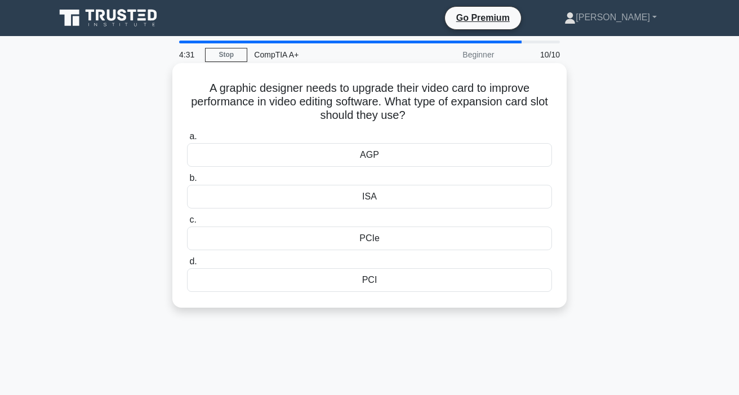
click at [491, 238] on div "PCIe" at bounding box center [369, 238] width 365 height 24
click at [187, 224] on input "c. PCIe" at bounding box center [187, 219] width 0 height 7
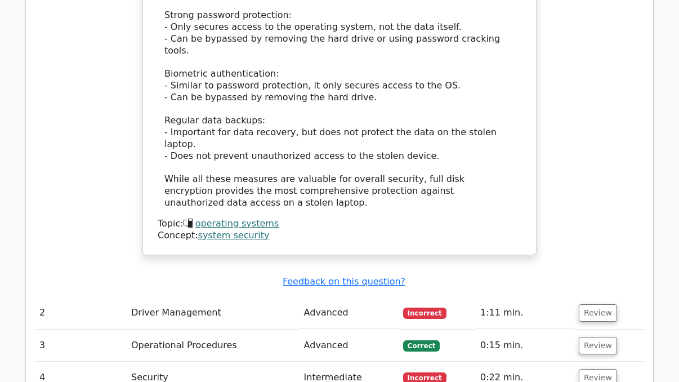
scroll to position [1408, 0]
